Goal: Find specific page/section: Find specific page/section

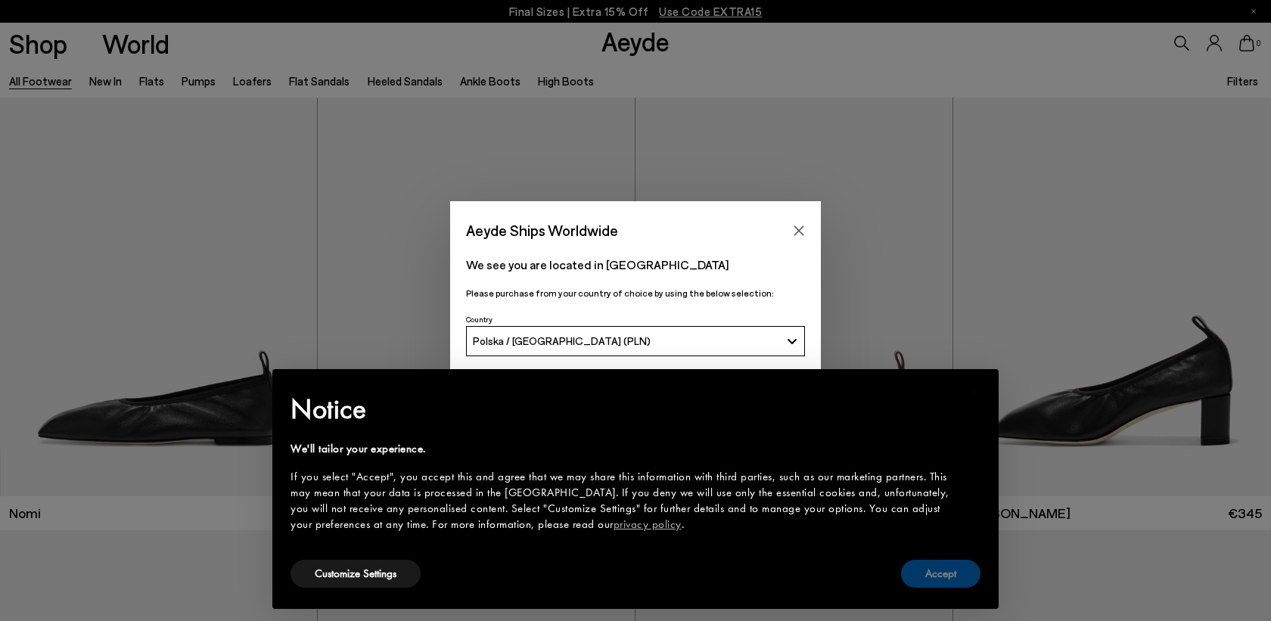
click at [944, 577] on button "Accept" at bounding box center [940, 574] width 79 height 28
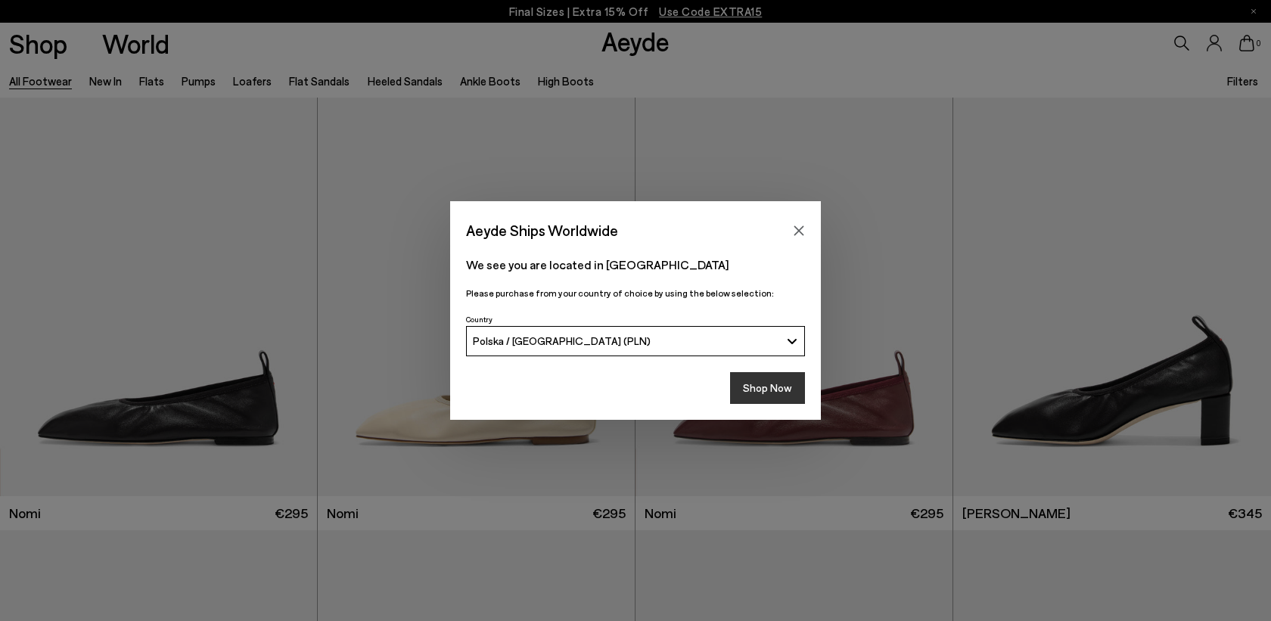
click at [750, 380] on button "Shop Now" at bounding box center [767, 388] width 75 height 32
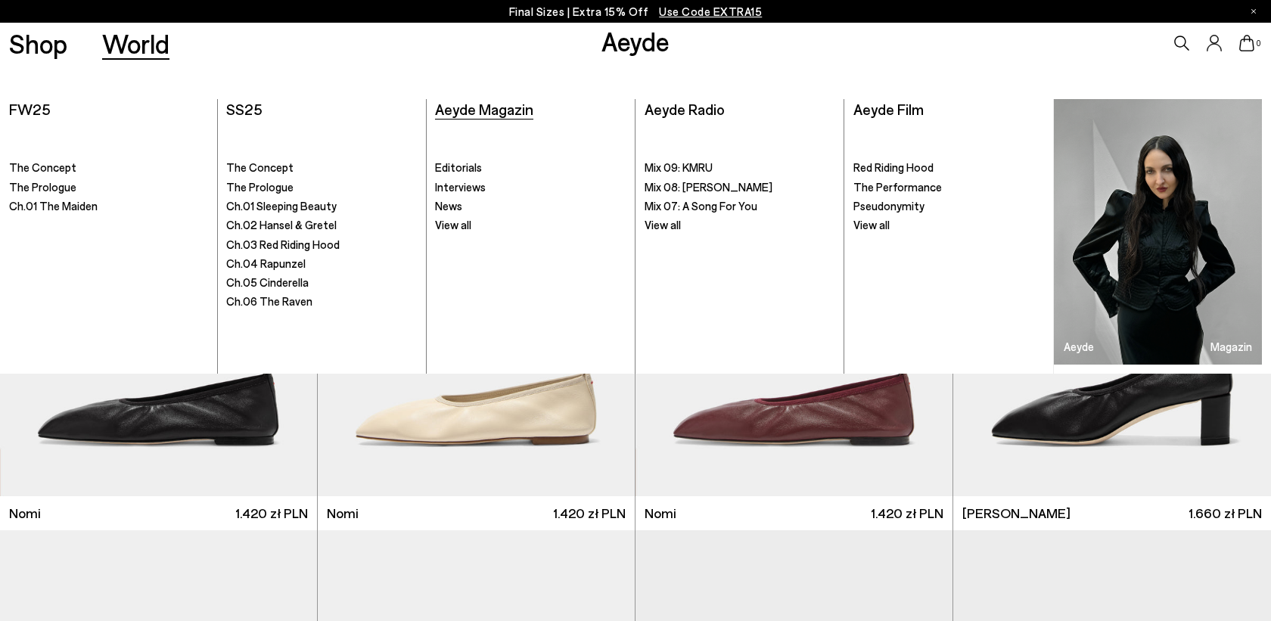
click at [506, 110] on span "Aeyde Magazin" at bounding box center [484, 109] width 98 height 18
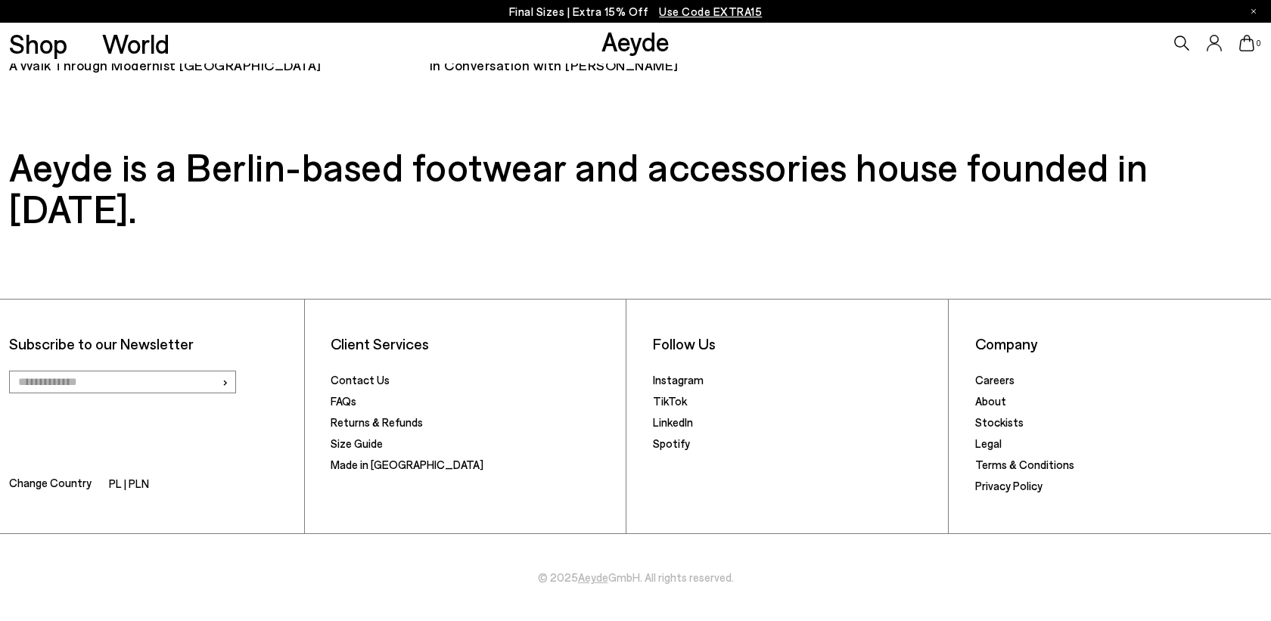
scroll to position [11062, 0]
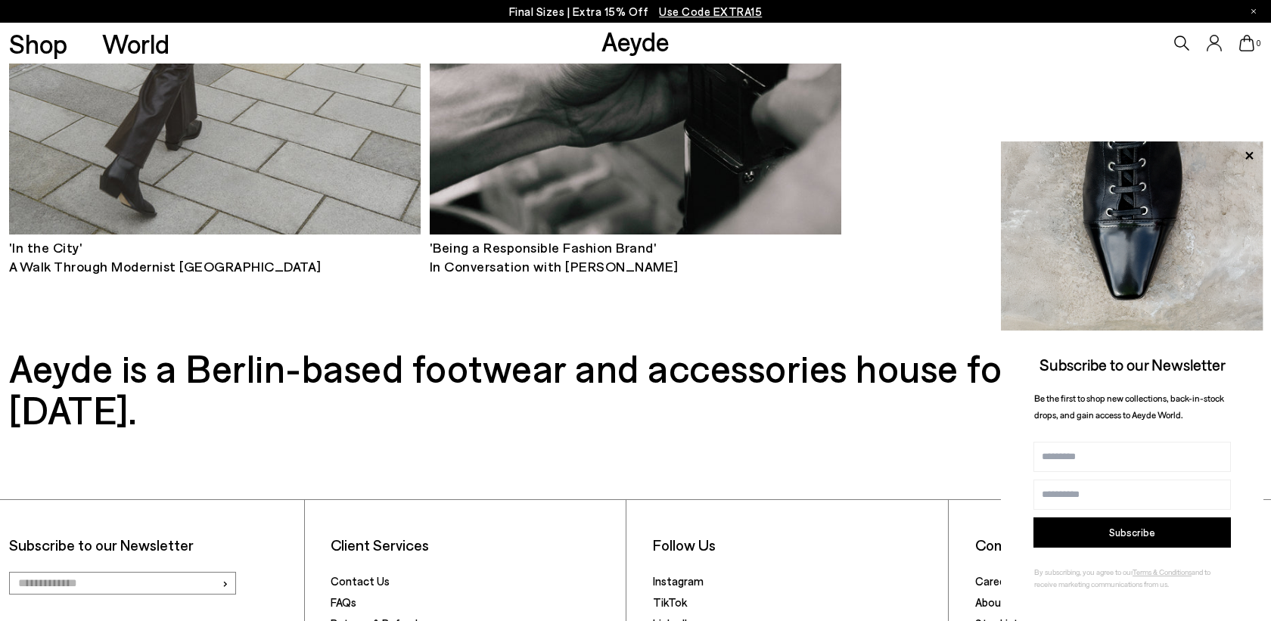
click at [1000, 617] on link "Stockists" at bounding box center [999, 624] width 48 height 14
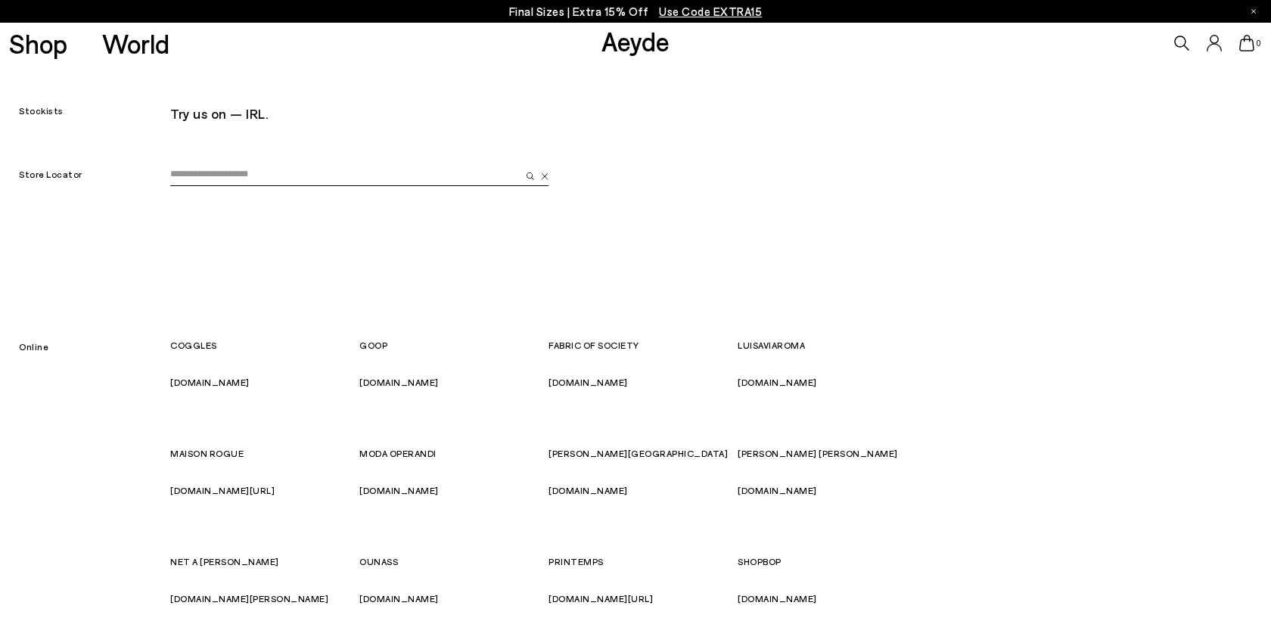
click at [234, 182] on input "email" at bounding box center [345, 174] width 350 height 23
type input "*"
click at [204, 178] on input "email" at bounding box center [345, 174] width 350 height 23
type input "******"
